Goal: Task Accomplishment & Management: Manage account settings

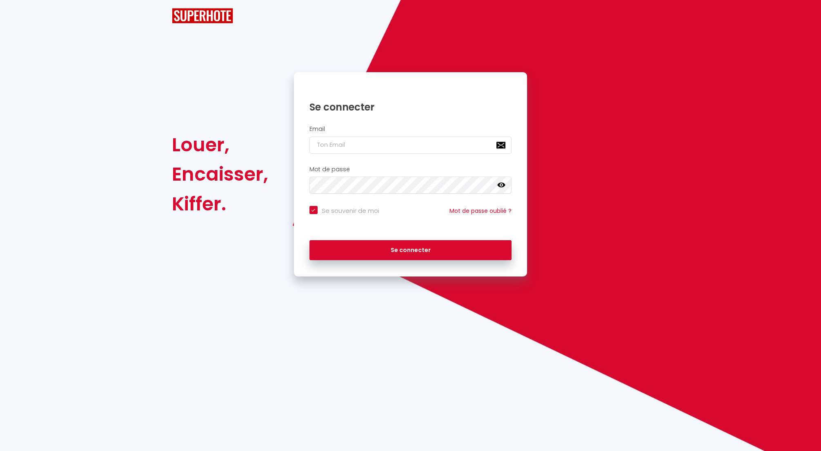
checkbox input "true"
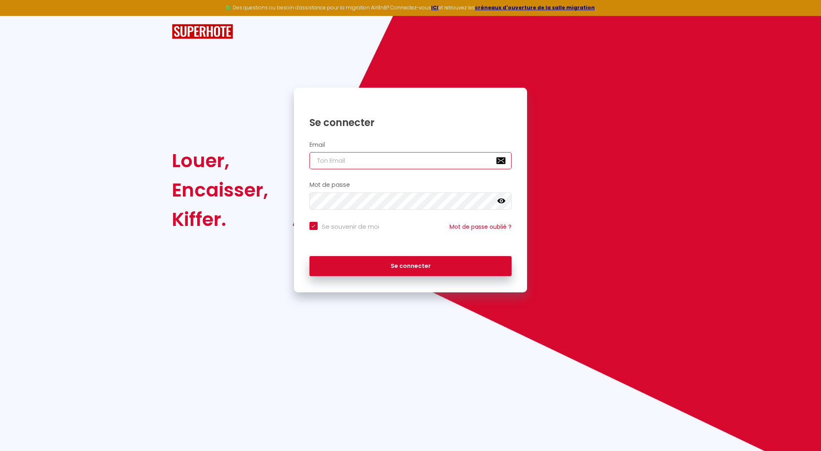
click at [345, 163] on input "email" at bounding box center [410, 160] width 202 height 17
type input "n"
checkbox input "true"
type input "nr"
checkbox input "true"
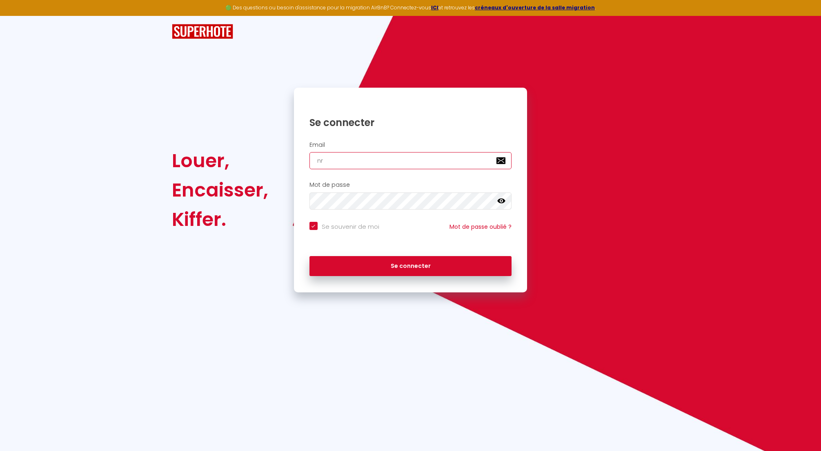
type input "nrj"
checkbox input "true"
type input "nrji"
checkbox input "true"
type input "nrjin"
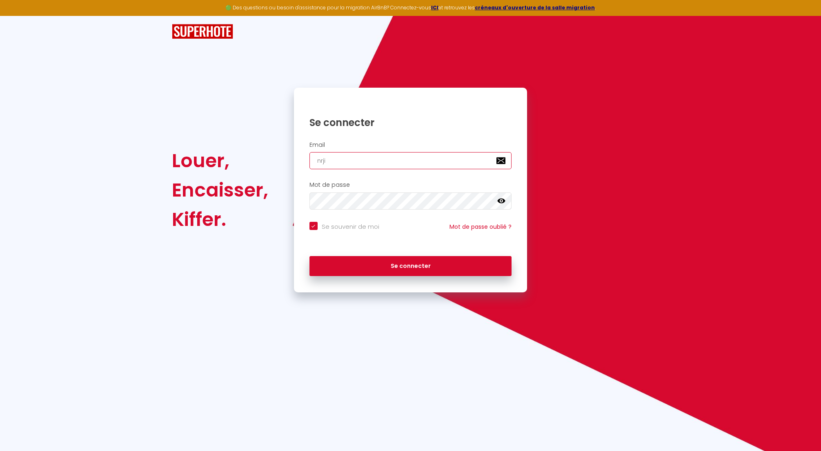
checkbox input "true"
type input "nrjinv"
checkbox input "true"
type input "nrjinve"
checkbox input "true"
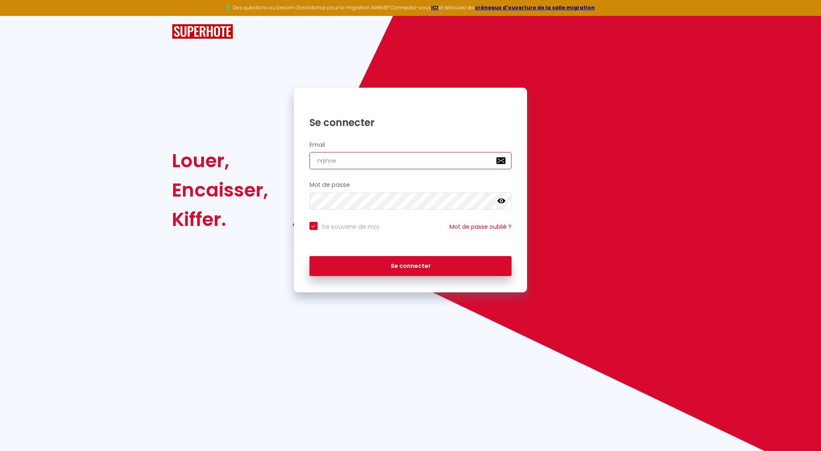
type input "nrjinves"
checkbox input "true"
type input "nrjinvest"
checkbox input "true"
type input "nrjinvest9"
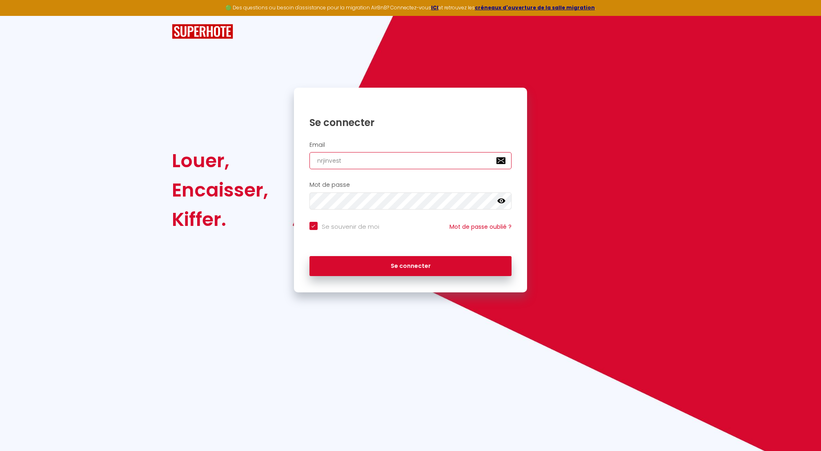
checkbox input "true"
type input "nrjinvest97"
checkbox input "true"
type input "nrjinvest974"
checkbox input "true"
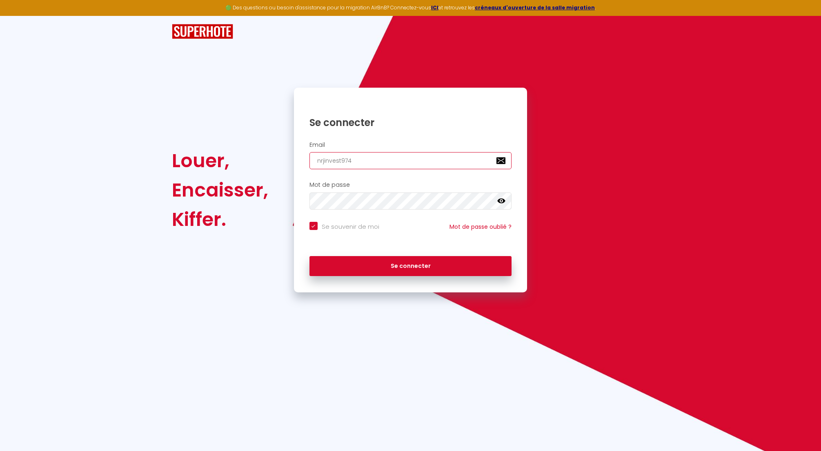
type input "nrjinvest974@"
checkbox input "true"
type input "nrjinvest974@g"
checkbox input "true"
type input "nrjinvest974@gm"
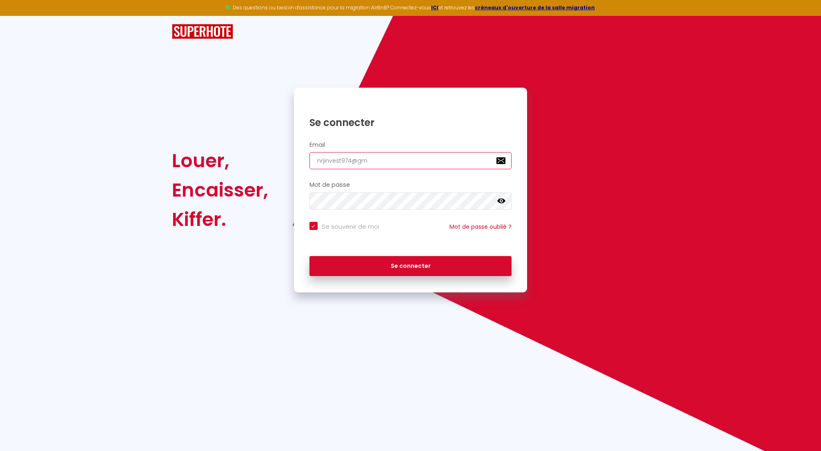
checkbox input "true"
type input "nrjinvest974@gma"
checkbox input "true"
type input "nrjinvest974@gmai"
checkbox input "true"
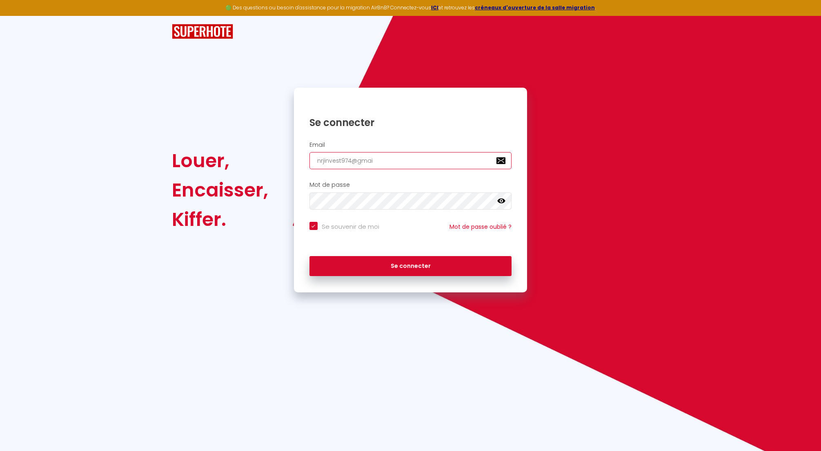
type input "nrjinvest974@gmail"
checkbox input "true"
type input "nrjinvest974@gmail."
checkbox input "true"
type input "nrjinvest974@gmail.c"
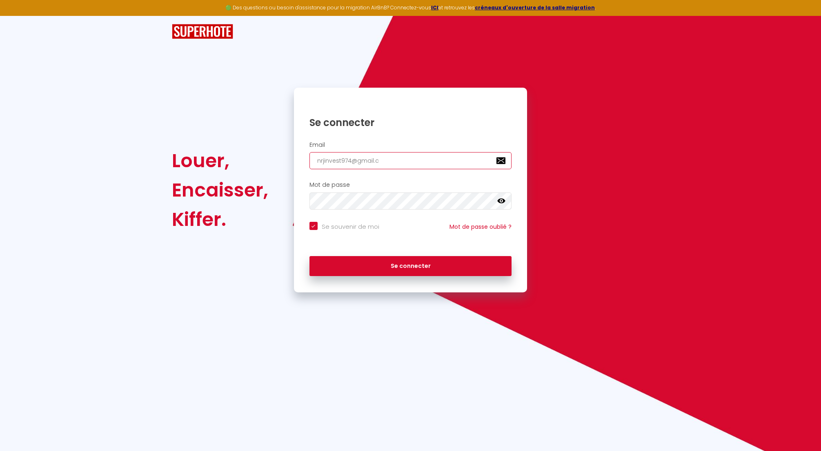
checkbox input "true"
type input "nrjinvest974@gmail.co"
checkbox input "true"
type input "[EMAIL_ADDRESS][DOMAIN_NAME]"
checkbox input "true"
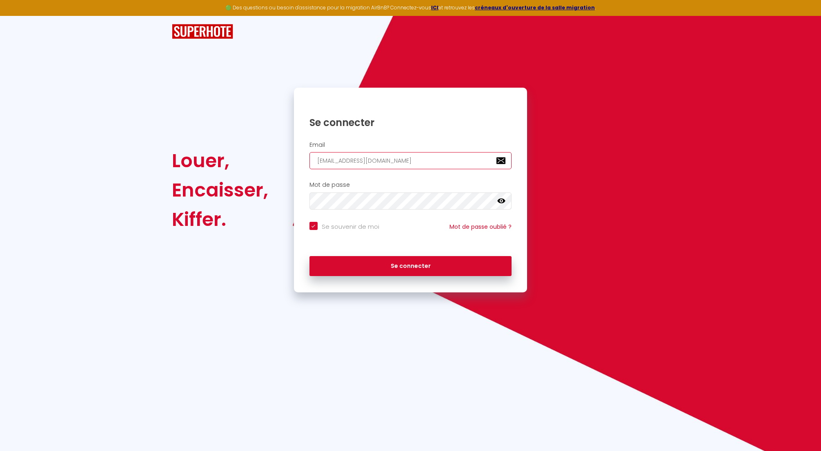
type input "[EMAIL_ADDRESS][DOMAIN_NAME]"
click at [392, 265] on button "Se connecter" at bounding box center [410, 266] width 202 height 20
checkbox input "true"
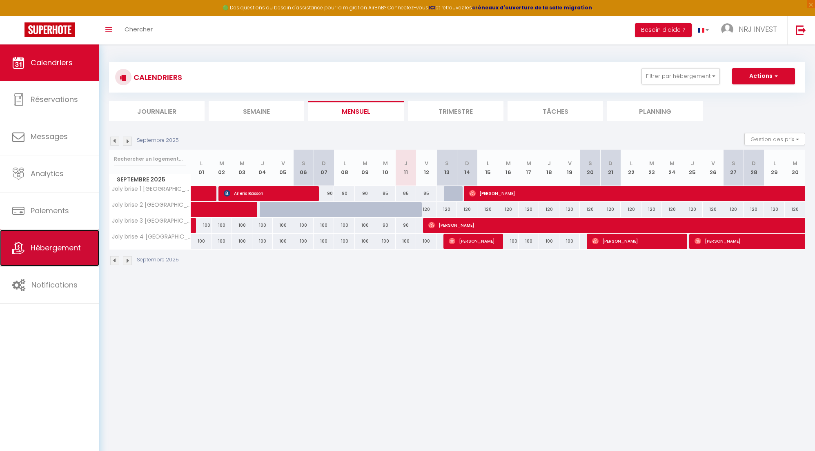
click at [56, 251] on span "Hébergement" at bounding box center [56, 248] width 50 height 10
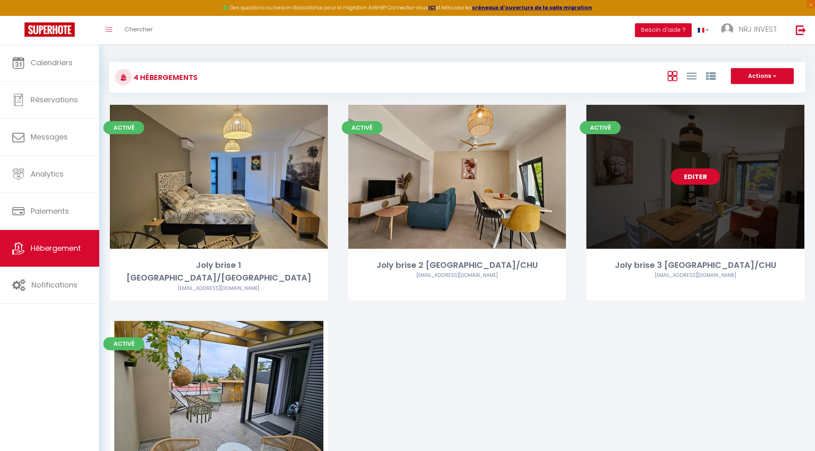
click at [687, 176] on link "Editer" at bounding box center [695, 177] width 49 height 16
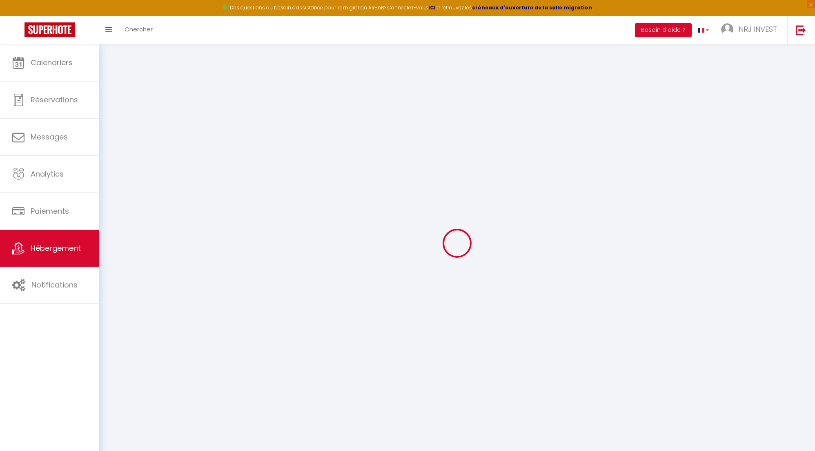
select select "+ 24 %"
select select "+ 32 %"
select select "+ 8 %"
select select "8718-1404260758778608270"
checkbox input "false"
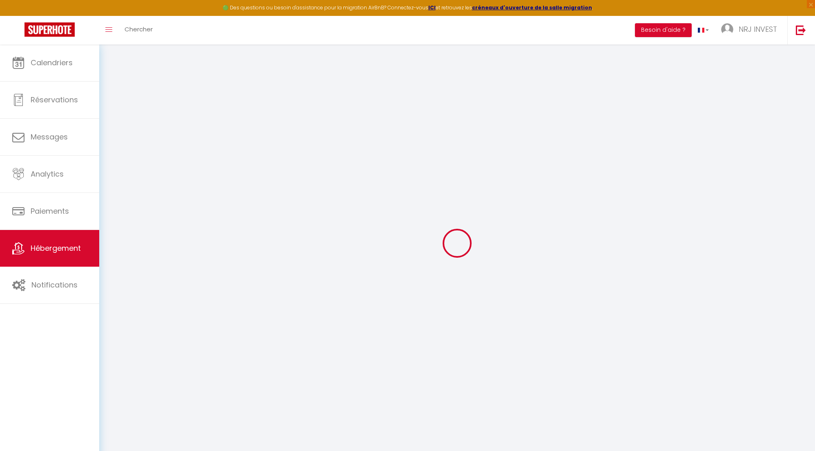
checkbox input "false"
select select "365"
select select "EUR"
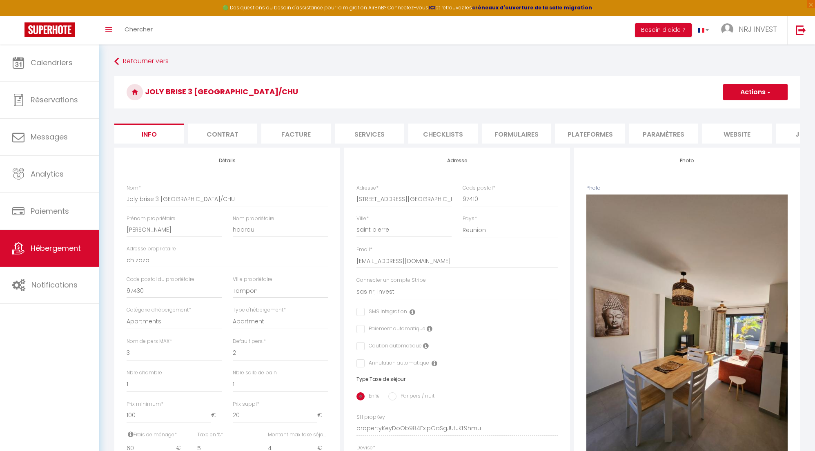
click at [573, 134] on li "Plateformes" at bounding box center [589, 134] width 69 height 20
select select
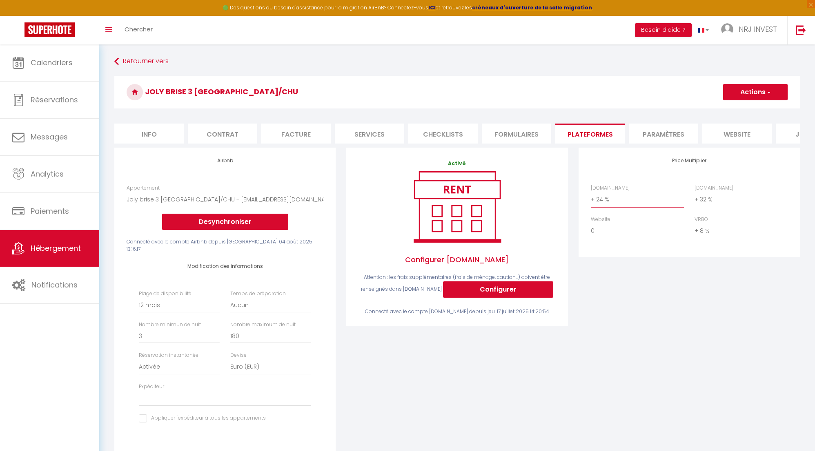
click at [592, 205] on select "0 + 1 % + 2 % + 3 % + 4 % + 5 % + 6 % + 7 % + 8 % + 9 %" at bounding box center [637, 200] width 93 height 16
select select "+ 25 %"
click at [591, 198] on select "0 + 1 % + 2 % + 3 % + 4 % + 5 % + 6 % + 7 % + 8 % + 9 %" at bounding box center [637, 200] width 93 height 16
select select
click at [748, 93] on button "Actions" at bounding box center [755, 92] width 64 height 16
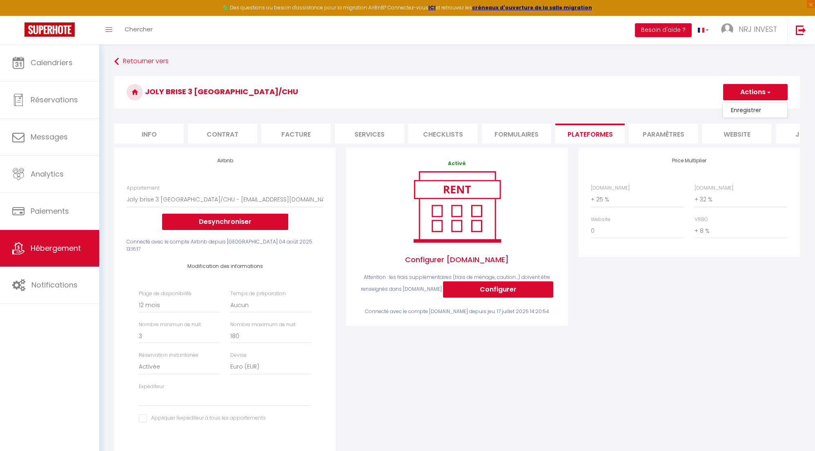
click at [749, 110] on link "Enregistrer" at bounding box center [754, 110] width 64 height 11
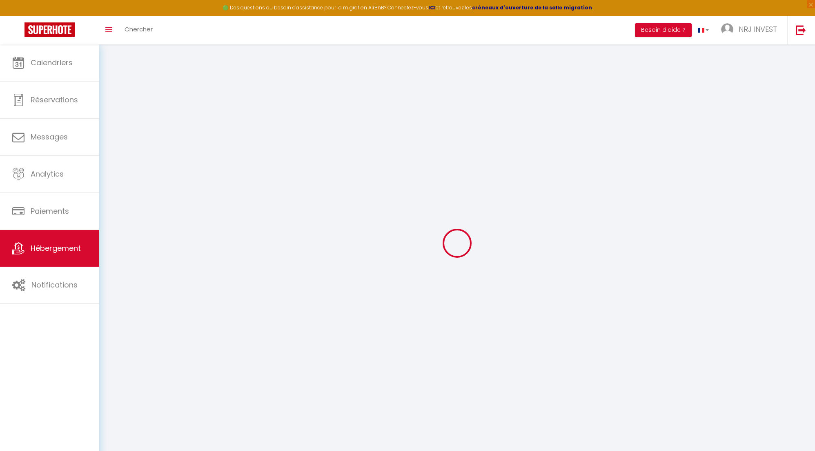
select select "365"
select select "EUR"
select select
select select "8718-1404260758778608270"
select select "+ 25 %"
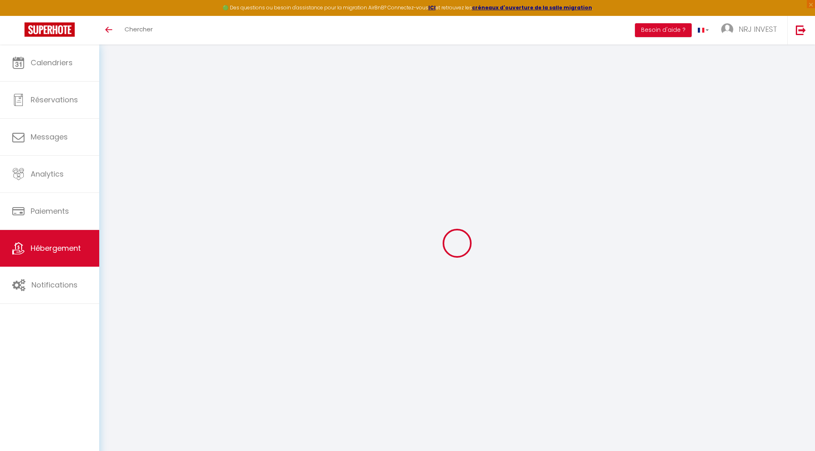
select select "+ 32 %"
select select "+ 8 %"
select select "365"
select select "EUR"
select select
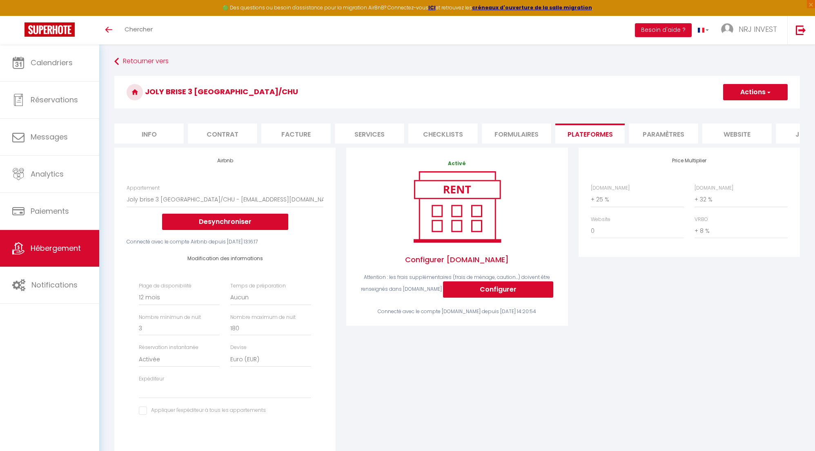
click at [54, 250] on span "Hébergement" at bounding box center [56, 248] width 50 height 10
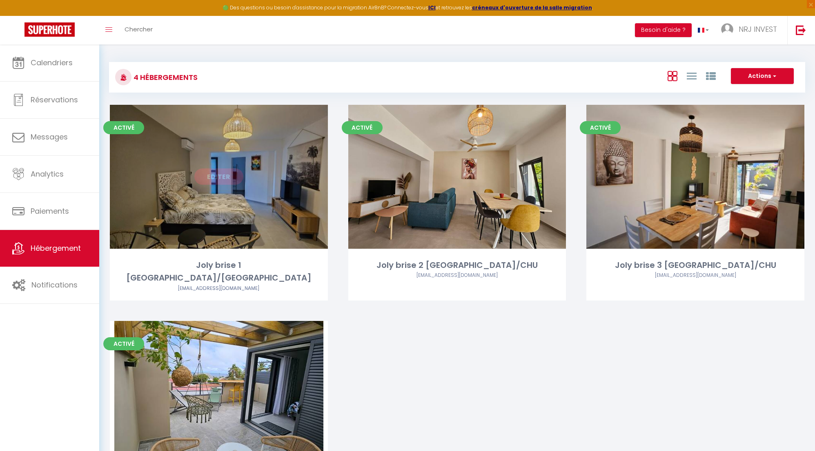
click at [224, 178] on link "Editer" at bounding box center [218, 177] width 49 height 16
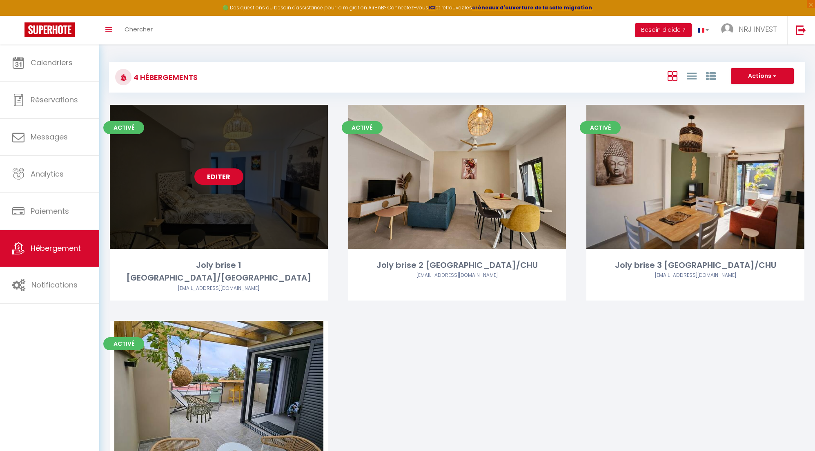
click at [220, 176] on link "Editer" at bounding box center [218, 177] width 49 height 16
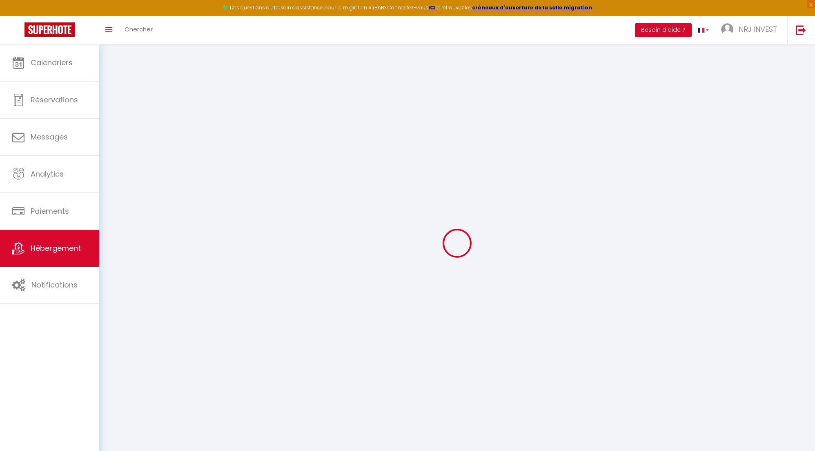
select select "+ 25 %"
select select "+ 32 %"
select select "+ 8 %"
checkbox input "false"
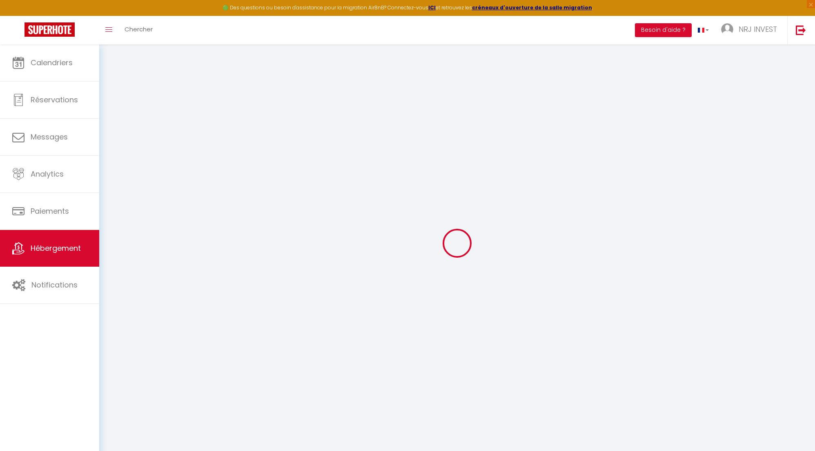
checkbox input "false"
select select "365"
select select "EUR"
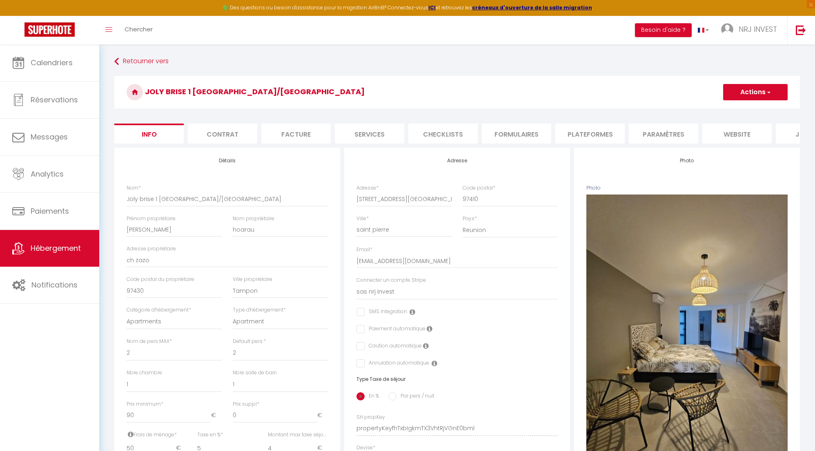
click at [576, 137] on li "Plateformes" at bounding box center [589, 134] width 69 height 20
select select
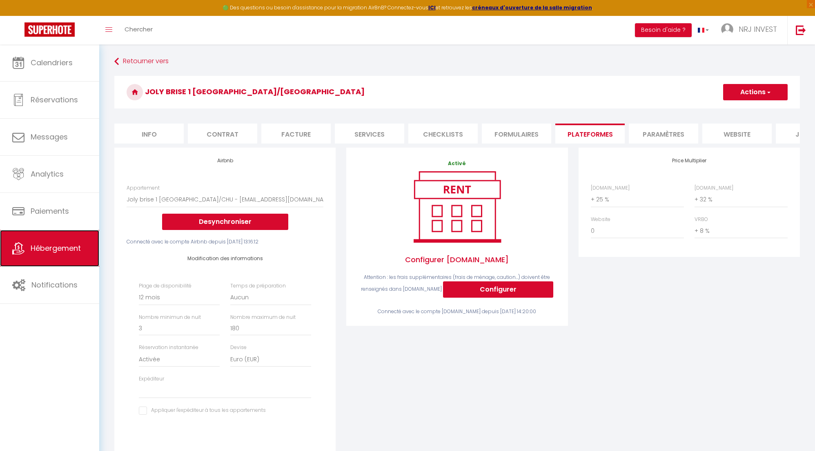
click at [49, 249] on span "Hébergement" at bounding box center [56, 248] width 50 height 10
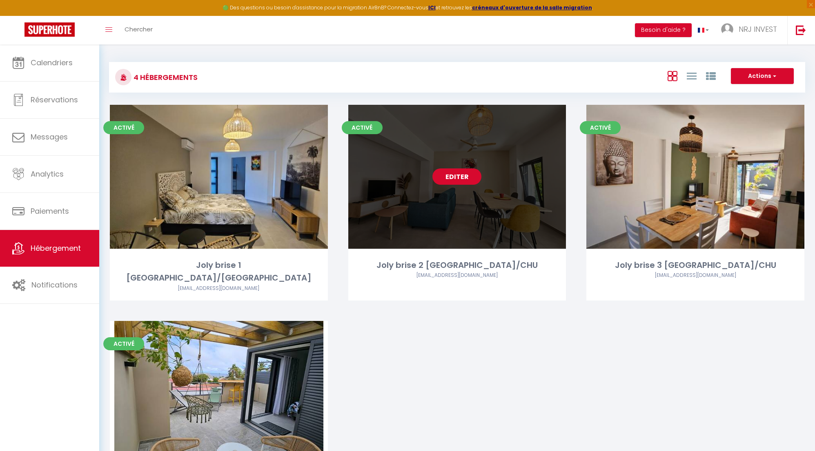
click at [449, 178] on link "Editer" at bounding box center [456, 177] width 49 height 16
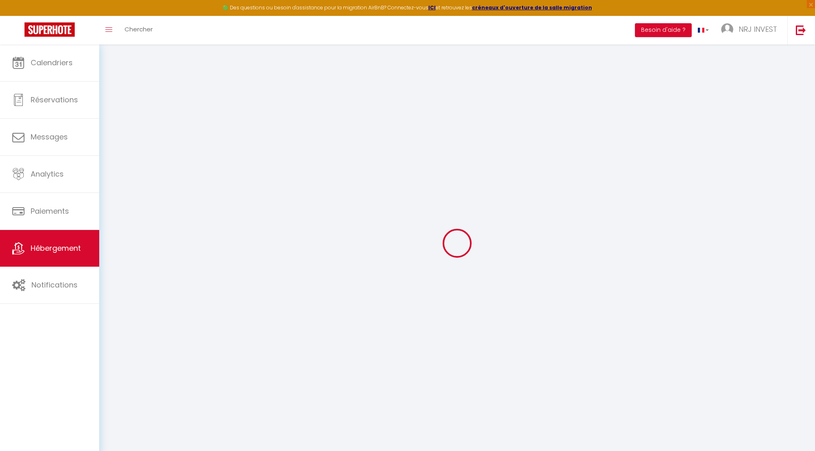
select select
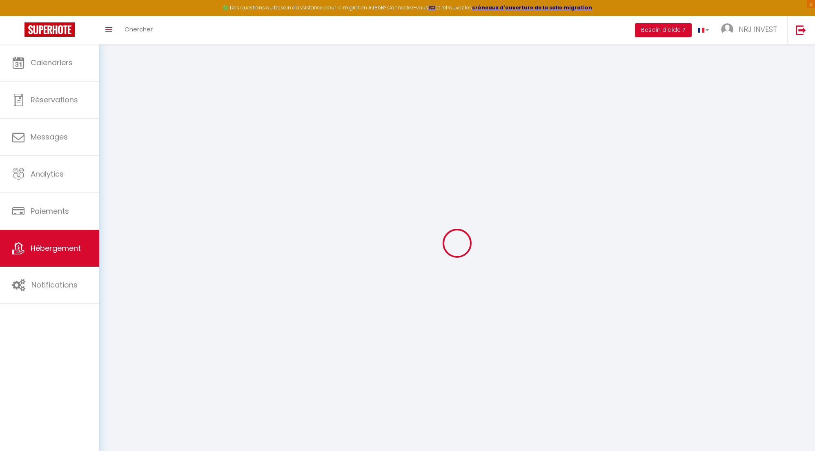
select select
checkbox input "false"
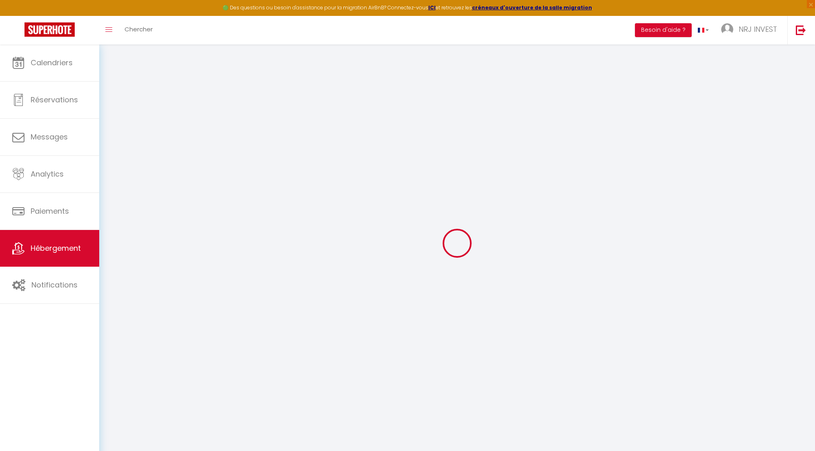
select select
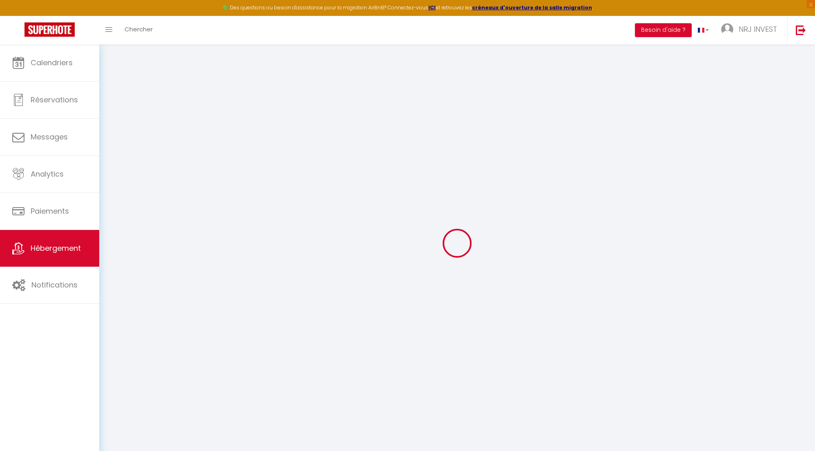
select select
checkbox input "false"
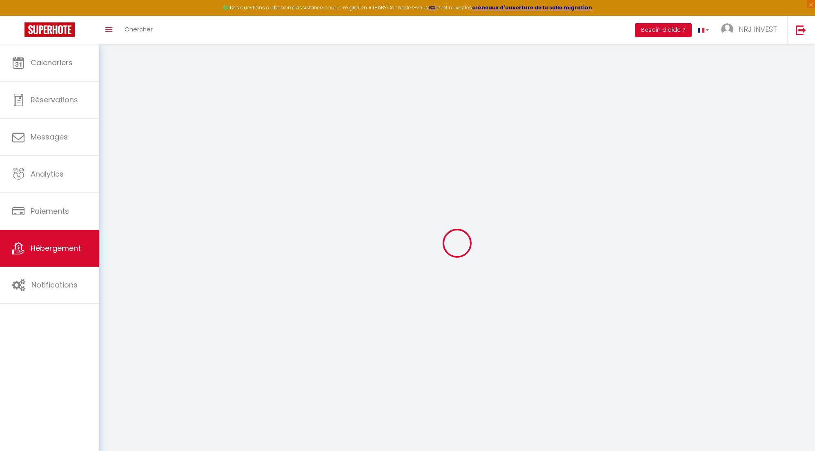
checkbox input "false"
select select
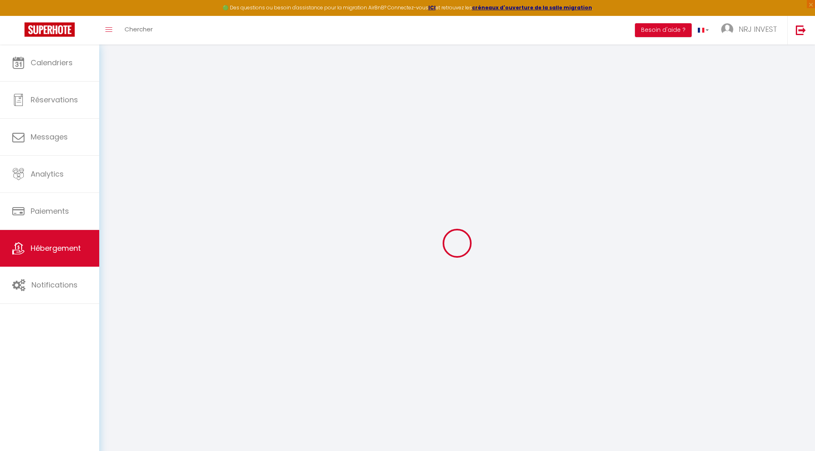
select select
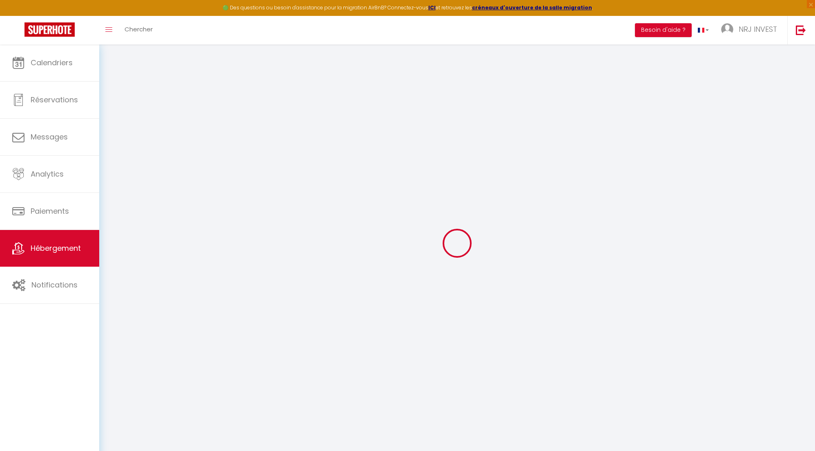
checkbox input "false"
select select
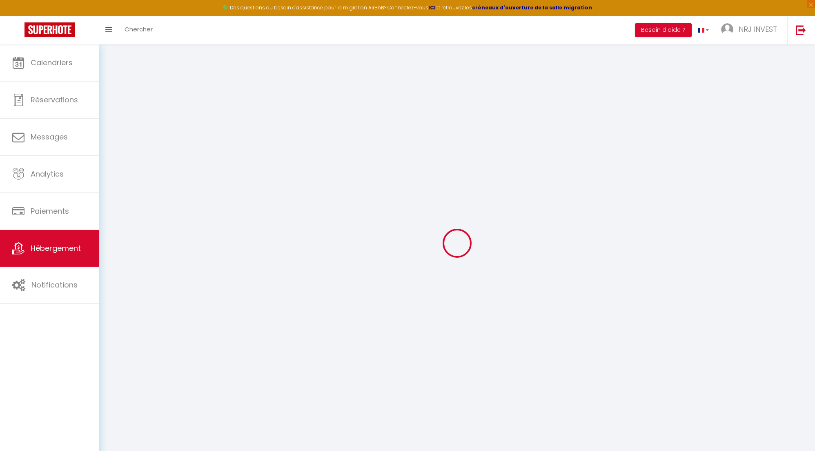
select select
type input "Joly brise 2 [GEOGRAPHIC_DATA]/CHU"
type input "[PERSON_NAME]"
type input "hoarau"
type input "ch zazo"
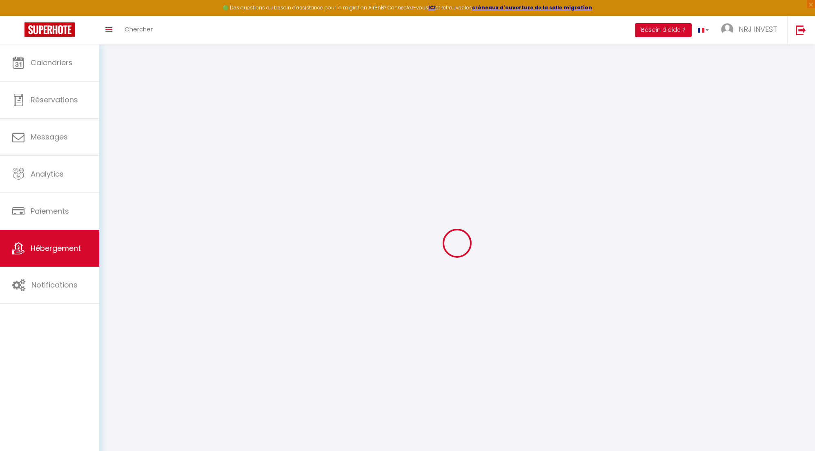
type input "97430"
type input "Tampon"
select select "6"
select select "2"
type input "130"
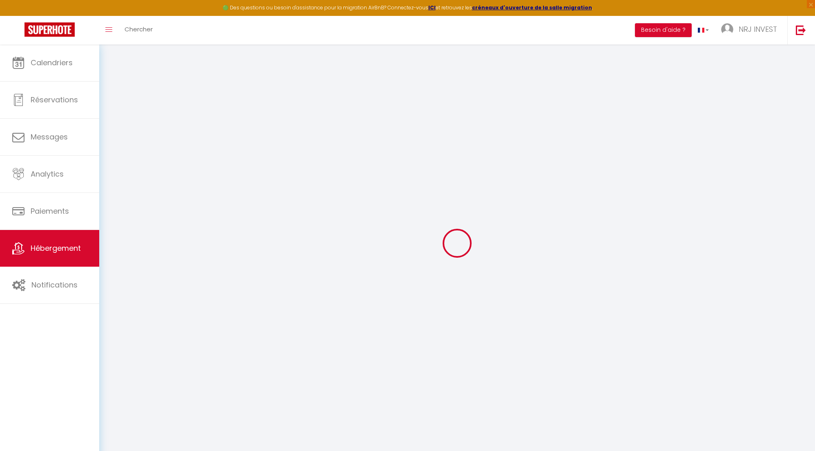
type input "20"
type input "60"
type input "5"
type input "4"
select select
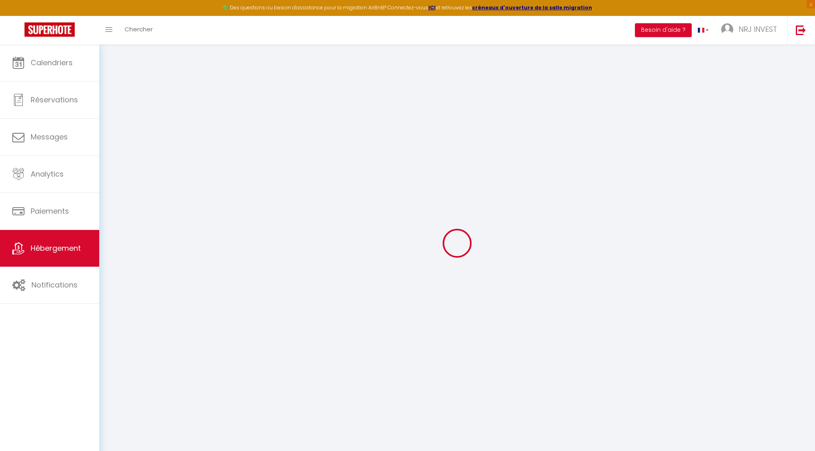
select select
type input "[STREET_ADDRESS][GEOGRAPHIC_DATA][PERSON_NAME]"
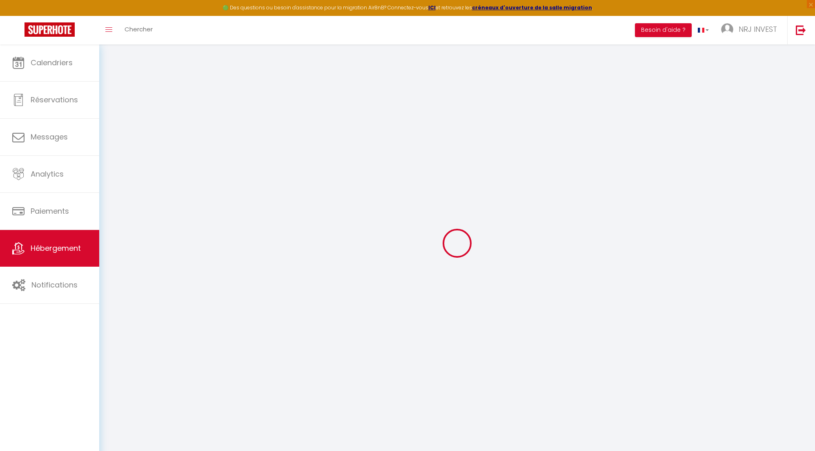
type input "97410"
type input "saint pierre"
select select "177"
type input "[EMAIL_ADDRESS][DOMAIN_NAME]"
select select "15397"
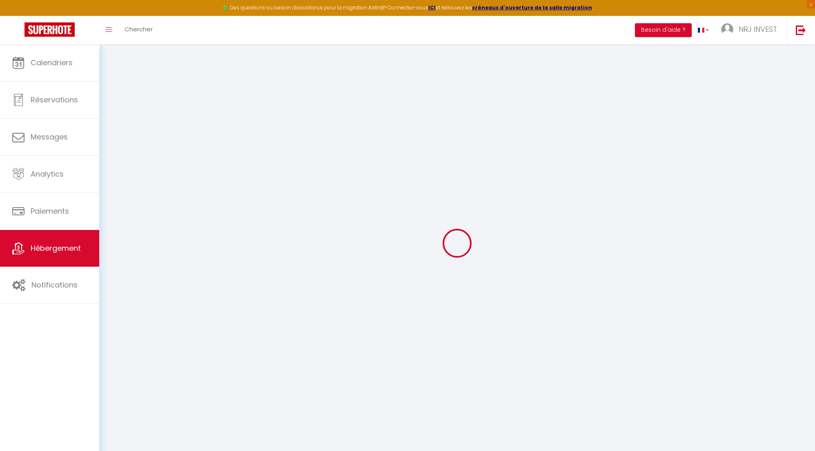
checkbox input "false"
radio input "true"
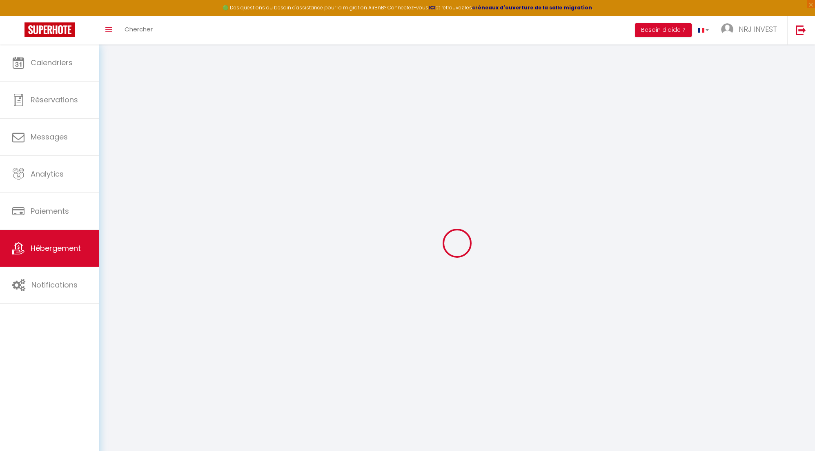
type input "0"
select select "+ 25 %"
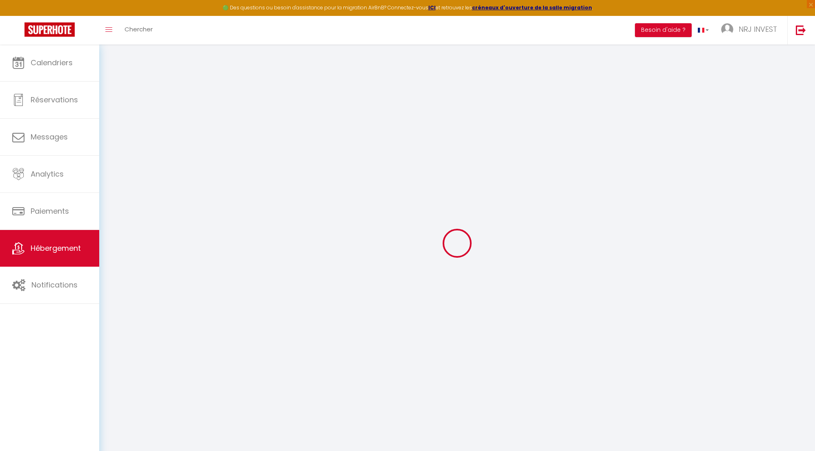
select select "+ 30 %"
select select "+ 8 %"
checkbox input "false"
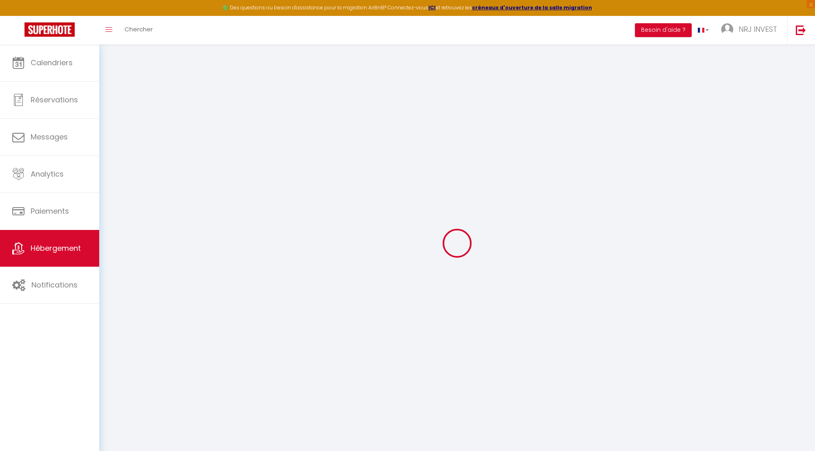
checkbox input "false"
select select "365"
select select "EUR"
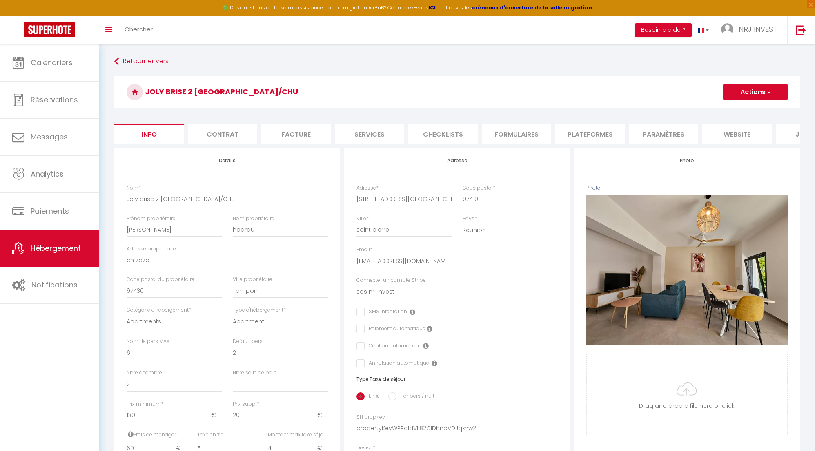
click at [576, 136] on li "Plateformes" at bounding box center [589, 134] width 69 height 20
select select
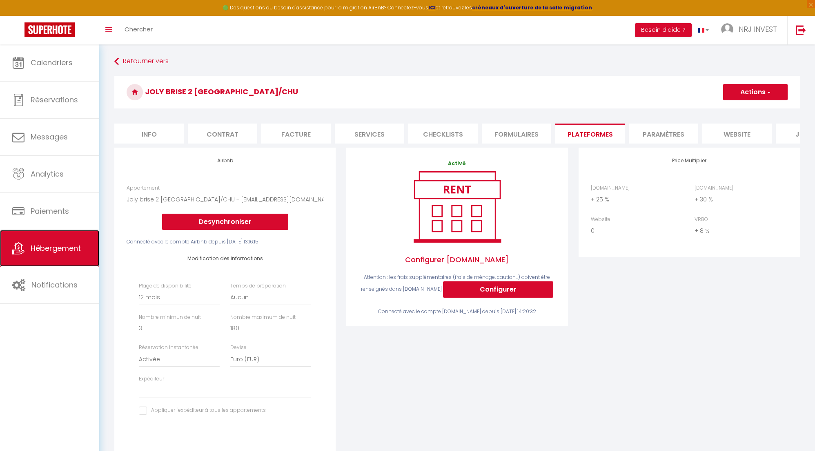
click at [70, 249] on span "Hébergement" at bounding box center [56, 248] width 50 height 10
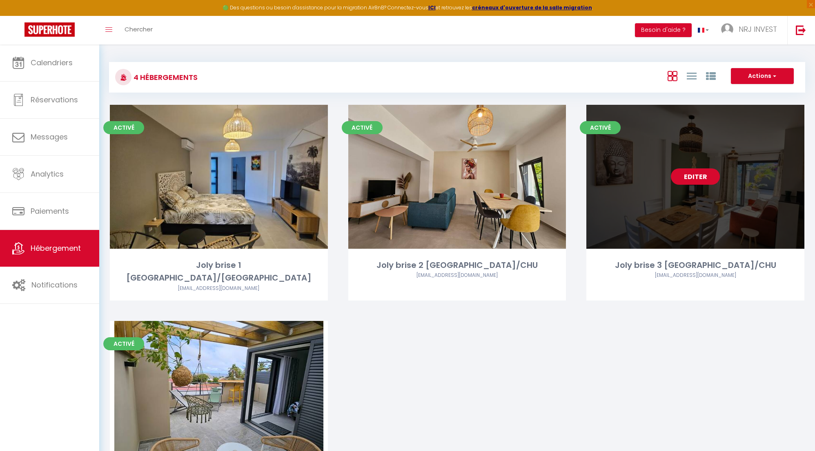
click at [697, 178] on link "Editer" at bounding box center [695, 177] width 49 height 16
click at [692, 176] on link "Editer" at bounding box center [695, 177] width 49 height 16
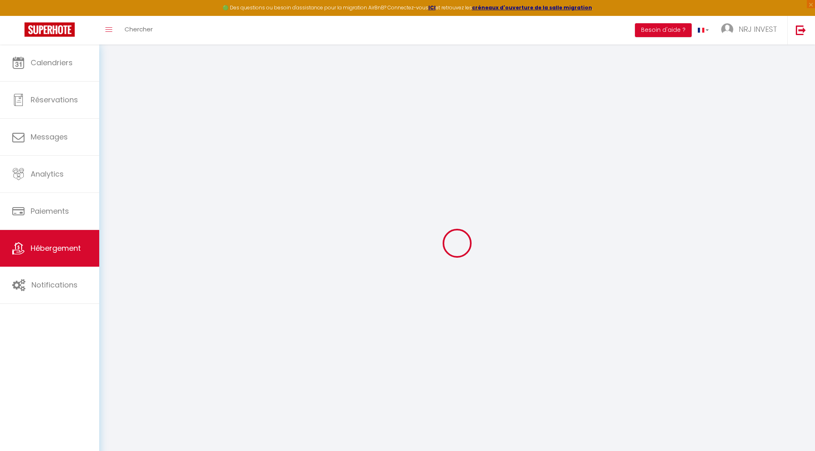
select select "8718-1404260758778608270"
select select "+ 25 %"
select select "+ 32 %"
select select "+ 8 %"
checkbox input "false"
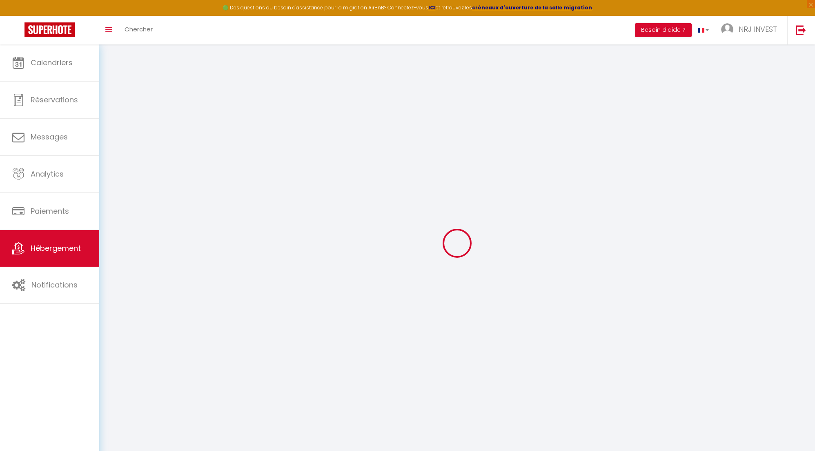
checkbox input "false"
select select "365"
select select "EUR"
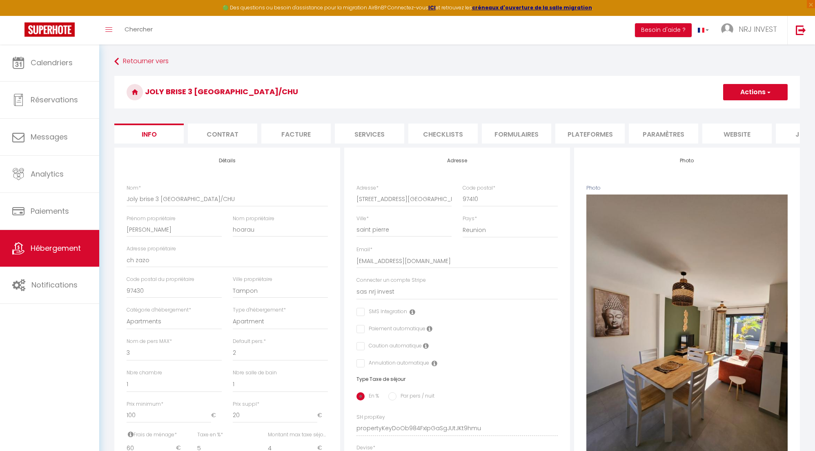
click at [588, 135] on li "Plateformes" at bounding box center [589, 134] width 69 height 20
select select
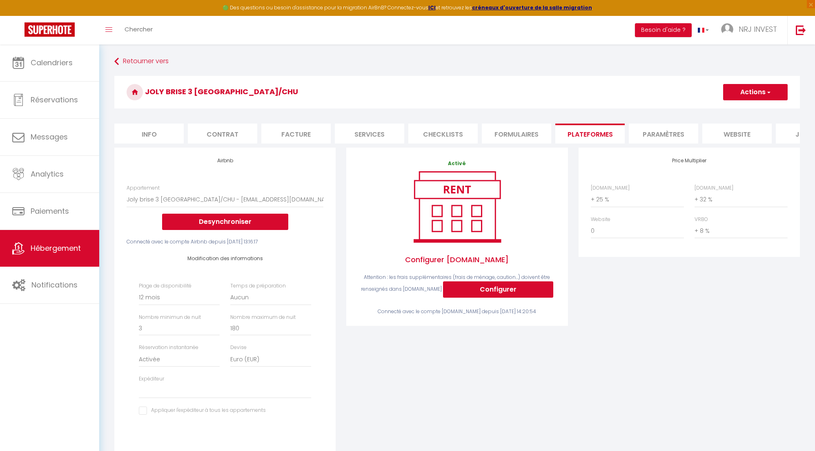
click at [596, 134] on li "Plateformes" at bounding box center [589, 134] width 69 height 20
click at [585, 137] on li "Plateformes" at bounding box center [589, 134] width 69 height 20
click at [569, 131] on li "Plateformes" at bounding box center [589, 134] width 69 height 20
click at [589, 133] on li "Plateformes" at bounding box center [589, 134] width 69 height 20
click at [73, 248] on span "Hébergement" at bounding box center [56, 248] width 50 height 10
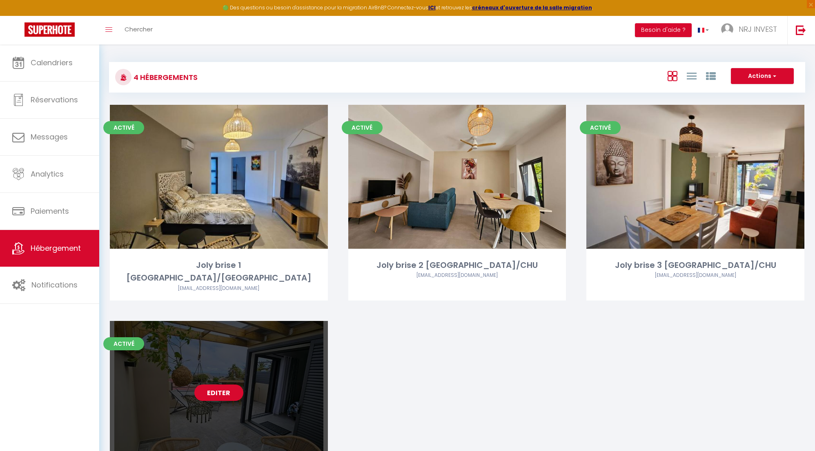
click at [216, 385] on link "Editer" at bounding box center [218, 393] width 49 height 16
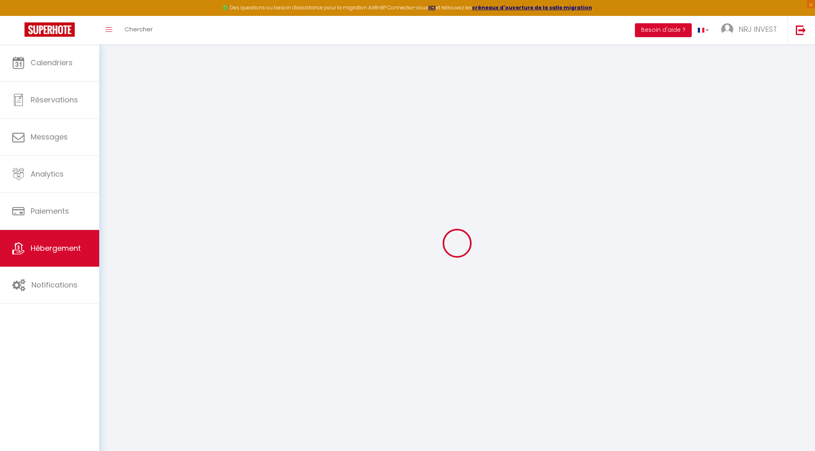
select select "+ 20 %"
select select "+ 30 %"
select select "+ 8 %"
select select "8718-1404276228455012218"
checkbox input "false"
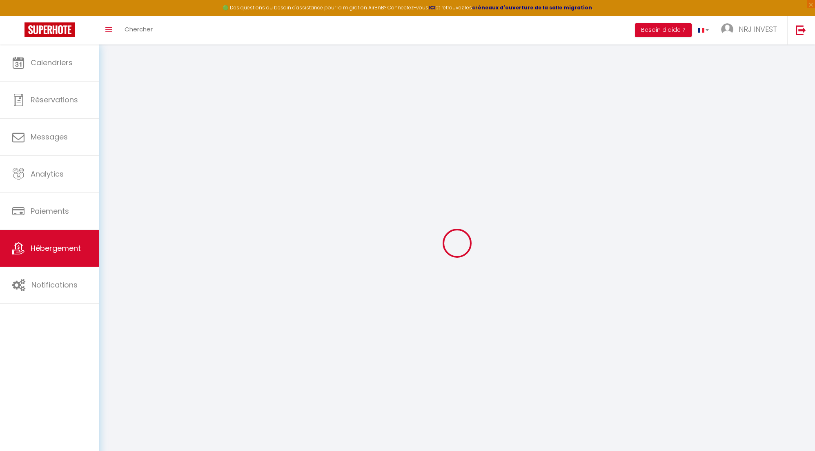
checkbox input "false"
select select "365"
select select "EUR"
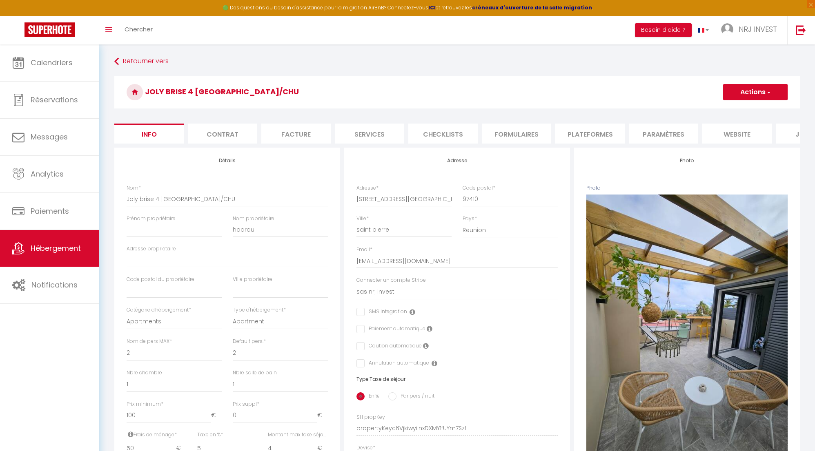
click at [594, 133] on li "Plateformes" at bounding box center [589, 134] width 69 height 20
select select
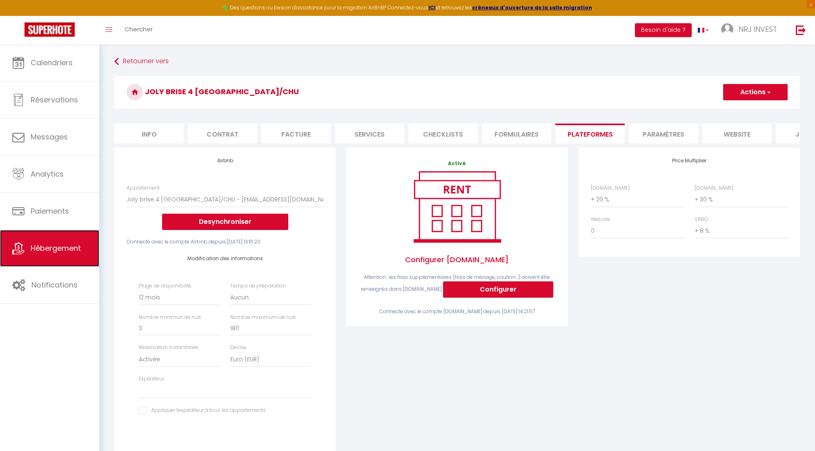
click at [53, 250] on span "Hébergement" at bounding box center [56, 248] width 50 height 10
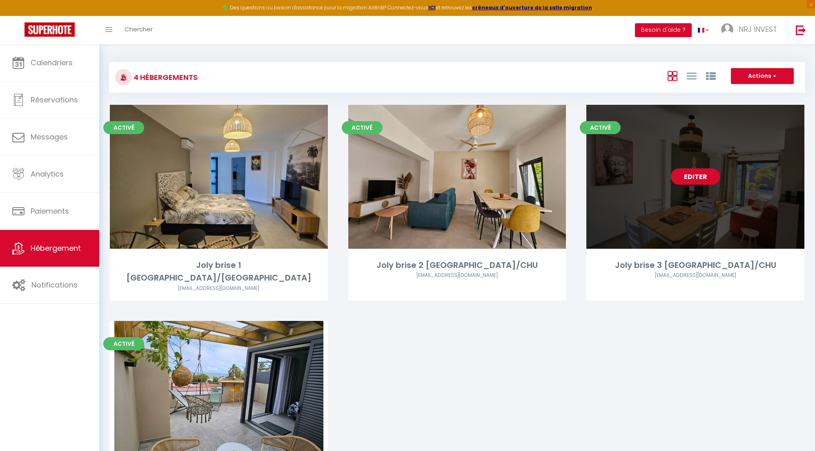
click at [708, 174] on link "Editer" at bounding box center [695, 177] width 49 height 16
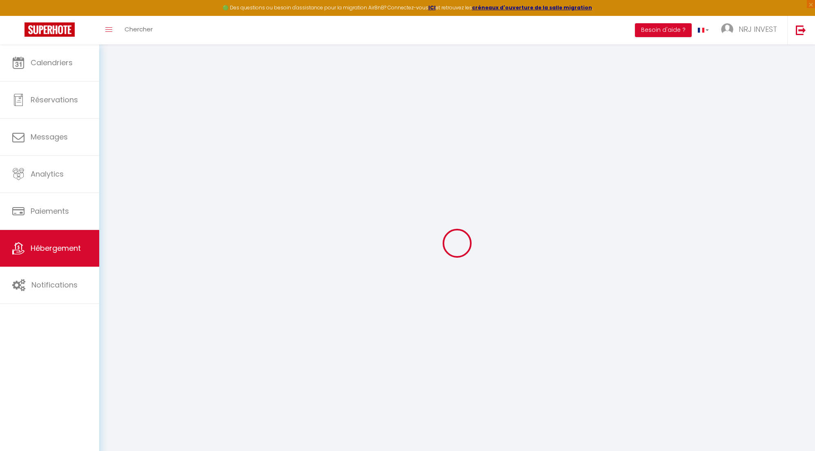
select select "+ 25 %"
select select "+ 32 %"
select select "+ 8 %"
checkbox input "false"
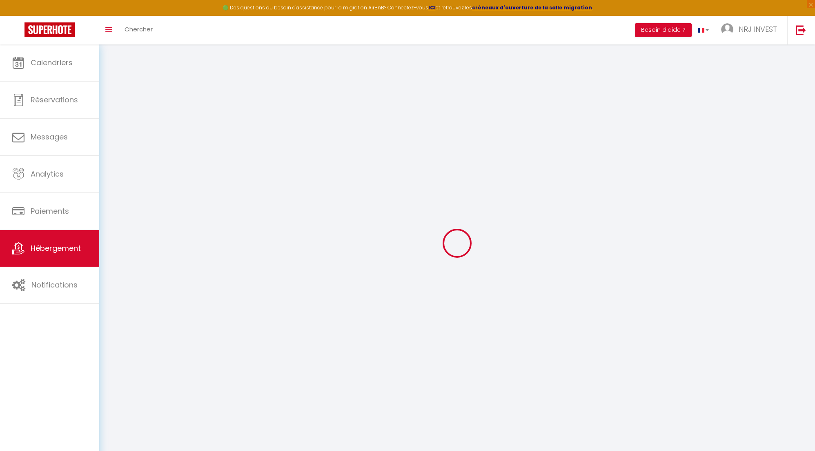
checkbox input "false"
select select "365"
select select "EUR"
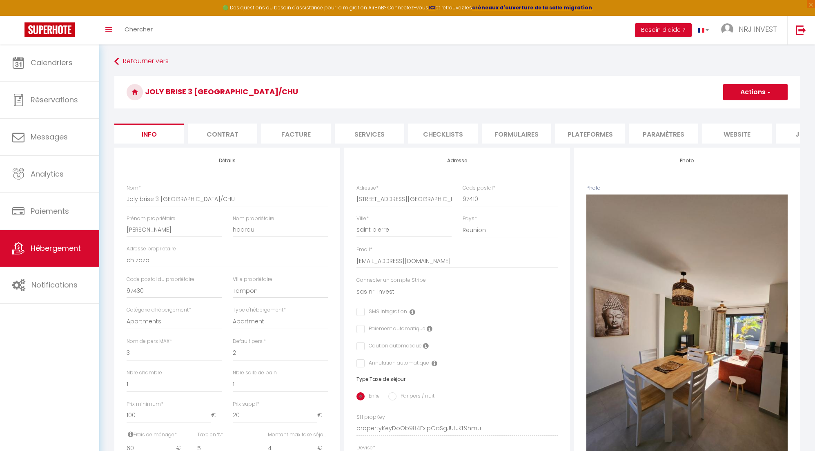
click at [584, 135] on li "Plateformes" at bounding box center [589, 134] width 69 height 20
select select
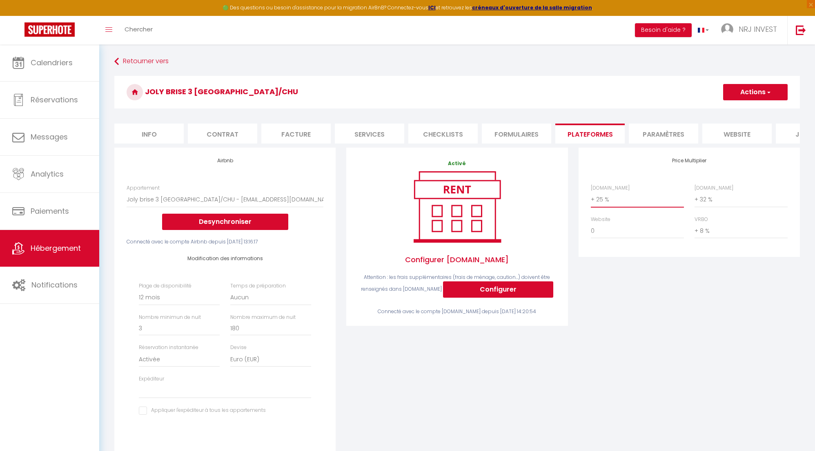
click at [591, 204] on select "0 + 1 % + 2 % + 3 % + 4 % + 5 % + 6 % + 7 % + 8 % + 9 %" at bounding box center [637, 200] width 93 height 16
select select "+ 26 %"
click at [591, 198] on select "0 + 1 % + 2 % + 3 % + 4 % + 5 % + 6 % + 7 % + 8 % + 9 %" at bounding box center [637, 200] width 93 height 16
select select
click at [732, 95] on button "Actions" at bounding box center [755, 92] width 64 height 16
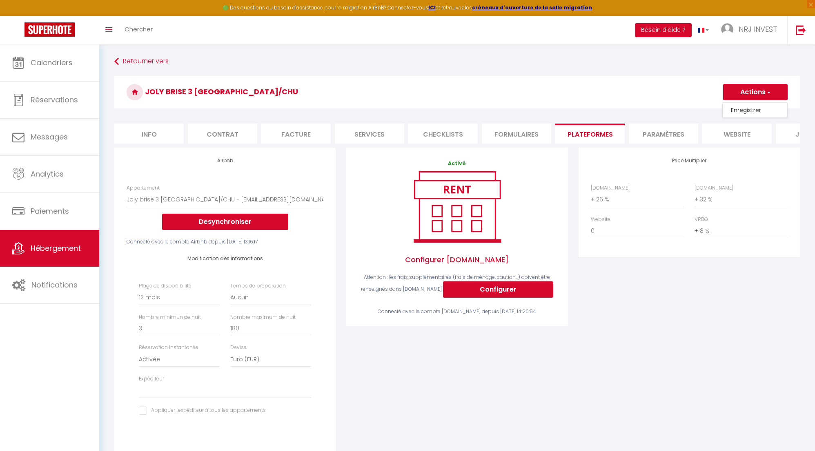
click at [736, 111] on link "Enregistrer" at bounding box center [754, 110] width 64 height 11
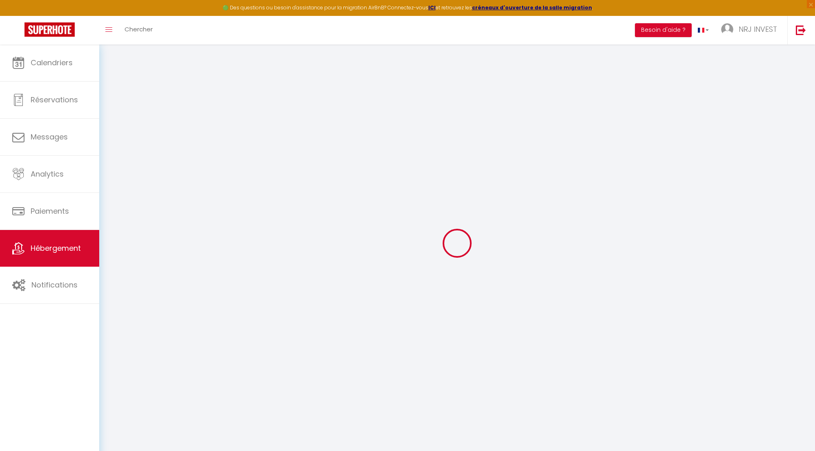
select select "365"
select select "EUR"
select select
select select "8718-1404260758778608270"
select select "+ 26 %"
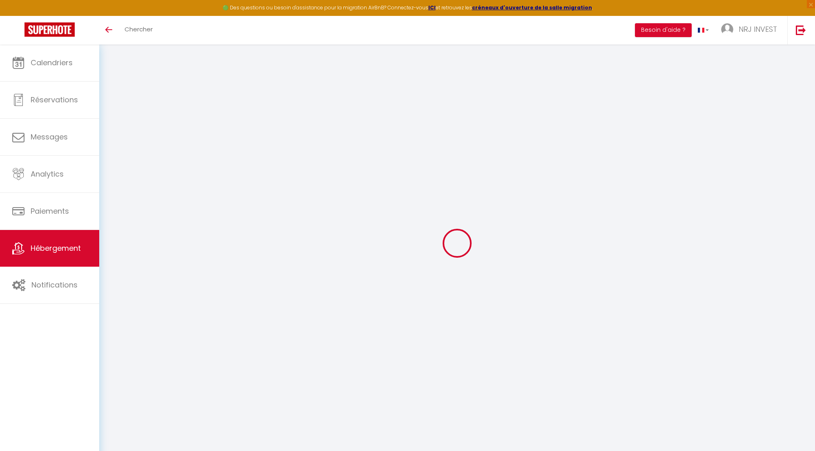
select select "+ 32 %"
select select "+ 8 %"
select select "365"
select select "EUR"
select select
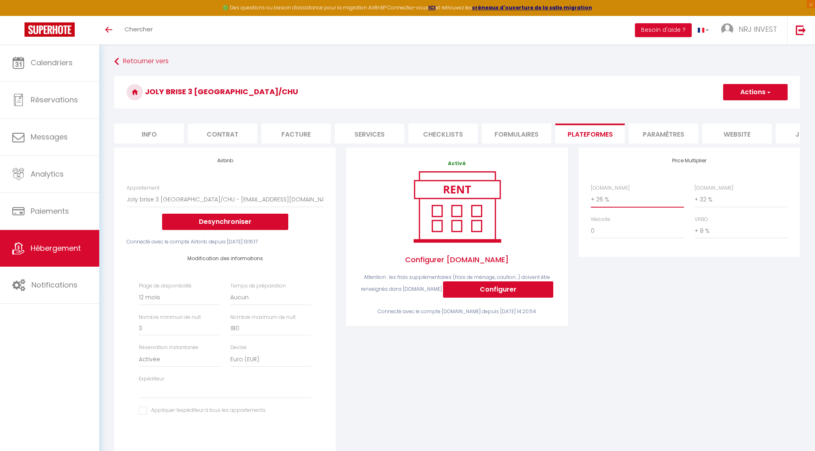
click at [592, 206] on select "0 + 1 % + 2 % + 3 % + 4 % + 5 % + 6 % + 7 % + 8 % + 9 %" at bounding box center [637, 200] width 93 height 16
select select "+ 28 %"
click at [591, 198] on select "0 + 1 % + 2 % + 3 % + 4 % + 5 % + 6 % + 7 % + 8 % + 9 %" at bounding box center [637, 200] width 93 height 16
select select
click at [765, 95] on span "button" at bounding box center [767, 92] width 5 height 8
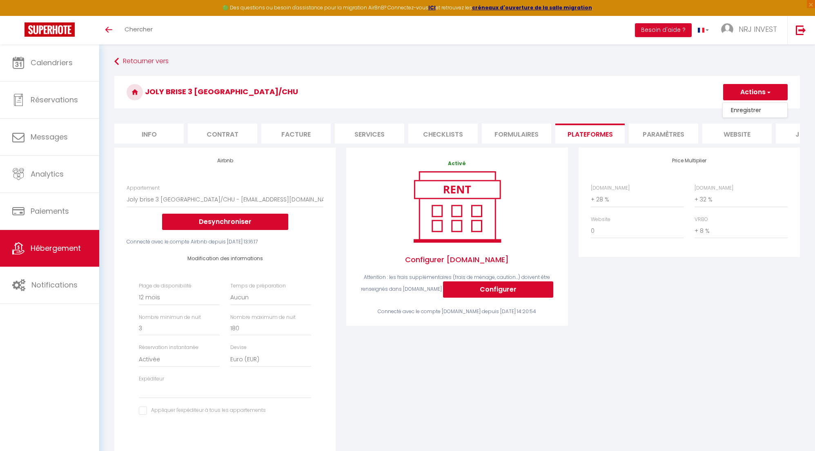
click at [756, 109] on link "Enregistrer" at bounding box center [754, 110] width 64 height 11
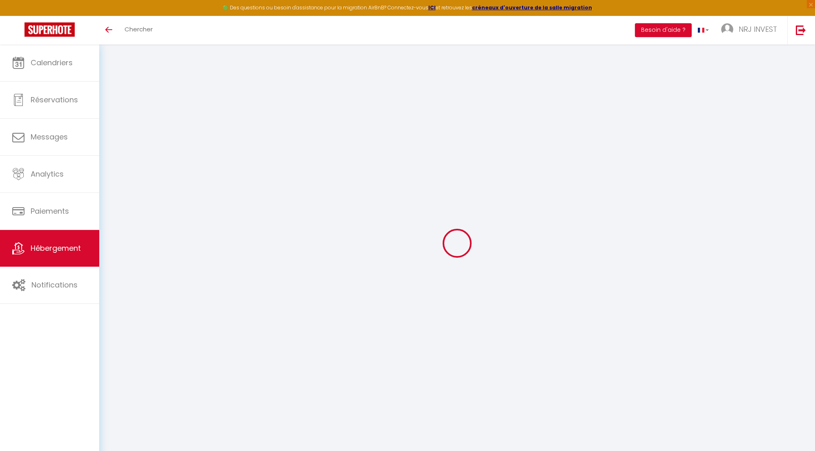
select select "365"
select select "EUR"
select select
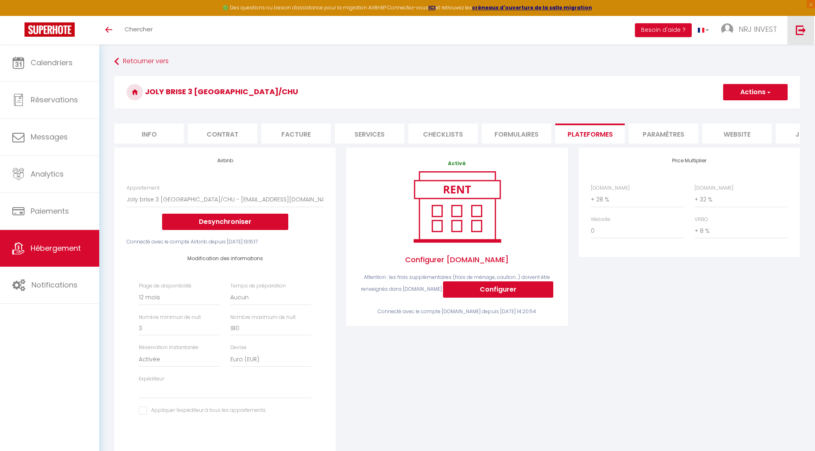
click at [802, 32] on img at bounding box center [801, 30] width 10 height 10
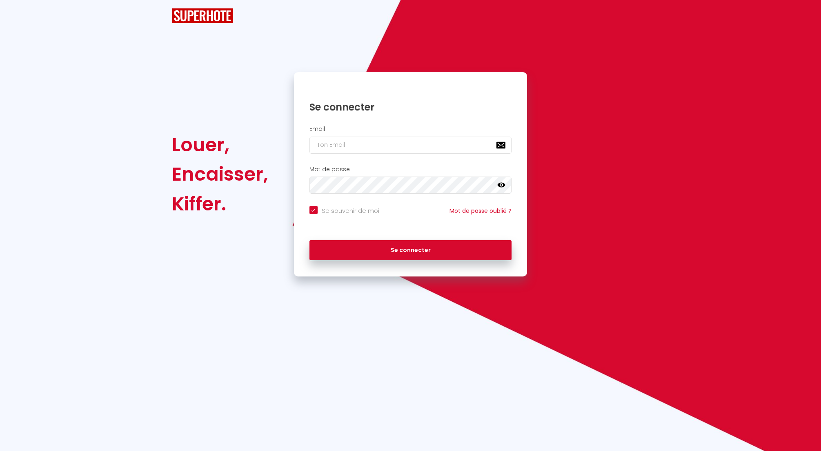
checkbox input "true"
